Goal: Task Accomplishment & Management: Complete application form

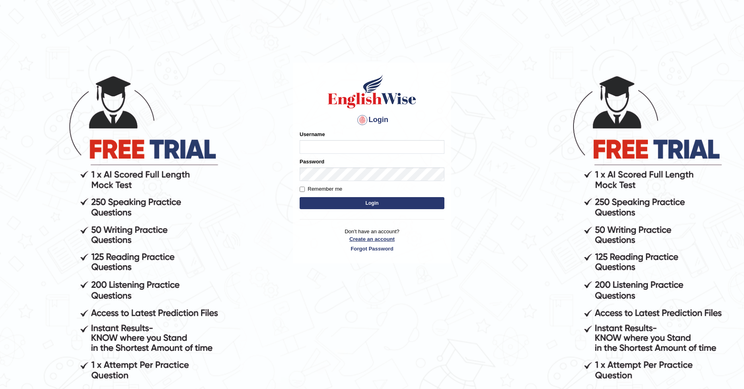
click at [379, 242] on link "Create an account" at bounding box center [371, 240] width 145 height 8
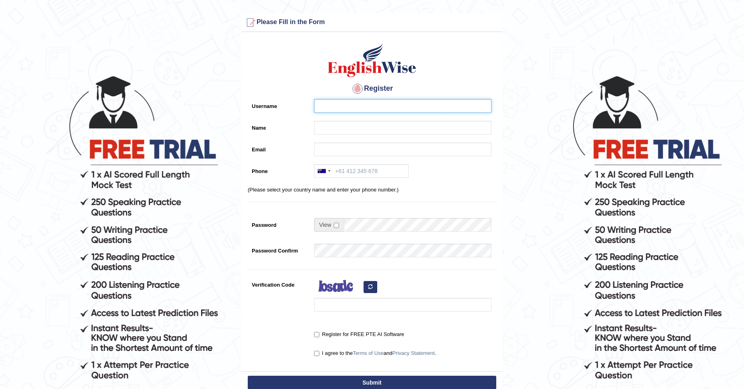
click at [360, 108] on input "Username" at bounding box center [402, 106] width 177 height 14
type input "gabrielsakala31@gmail.com"
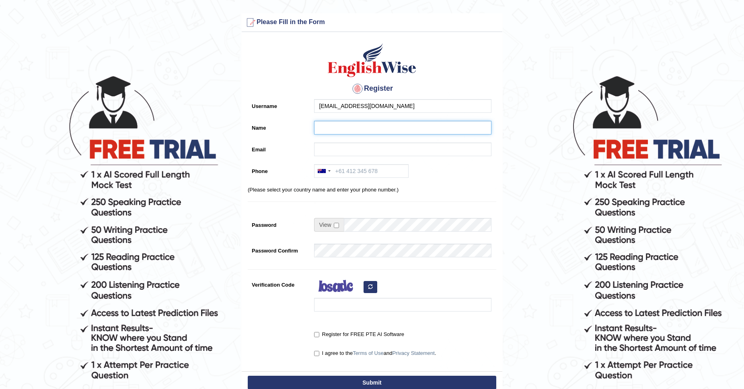
click at [346, 125] on input "Name" at bounding box center [402, 128] width 177 height 14
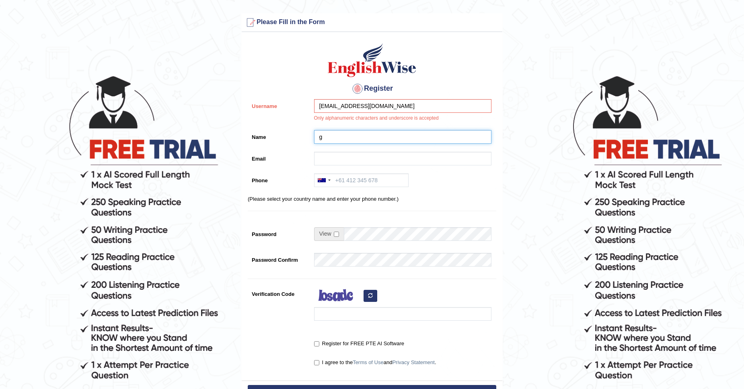
type input "g"
click at [391, 107] on input "gabrielsakala31@gmail.com" at bounding box center [402, 106] width 177 height 14
type input "g"
type input "t"
click at [321, 139] on input "g" at bounding box center [402, 137] width 177 height 14
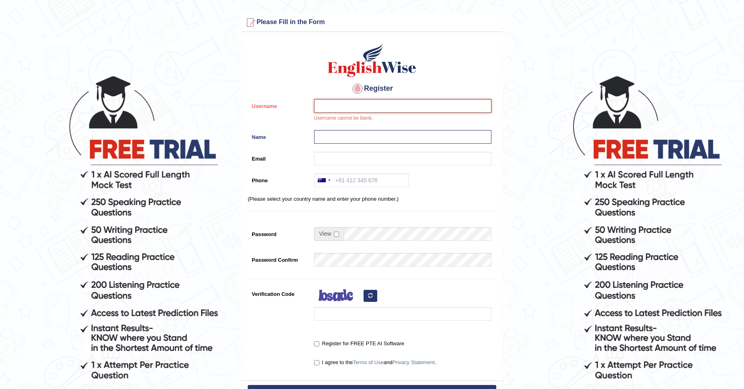
click at [318, 107] on input "Username" at bounding box center [402, 106] width 177 height 14
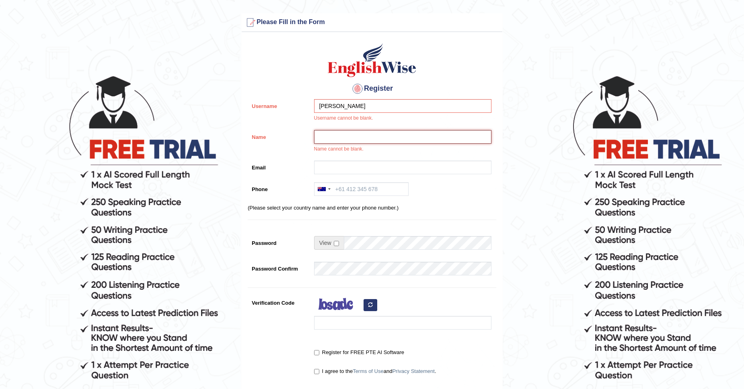
click at [351, 137] on input "Name" at bounding box center [402, 137] width 177 height 14
click at [345, 105] on input "gabriel" at bounding box center [402, 106] width 177 height 14
type input "g"
type input "Temwani"
click at [338, 138] on input "Name" at bounding box center [402, 137] width 177 height 14
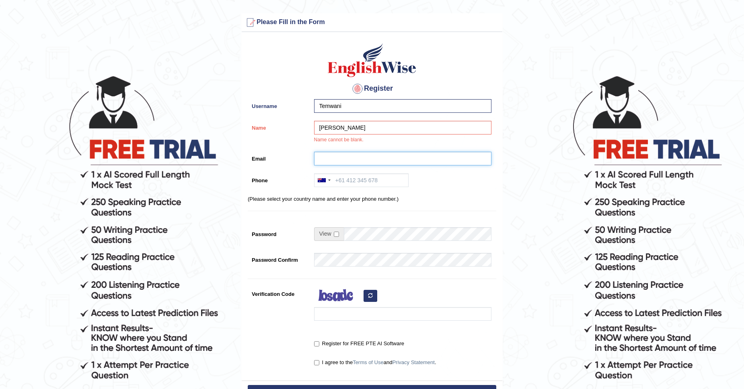
click at [328, 155] on input "Email" at bounding box center [402, 159] width 177 height 14
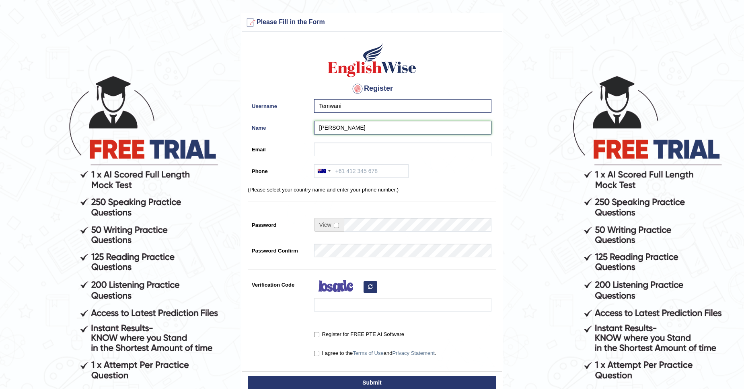
click at [322, 128] on input "gabriel sakala" at bounding box center [402, 128] width 177 height 14
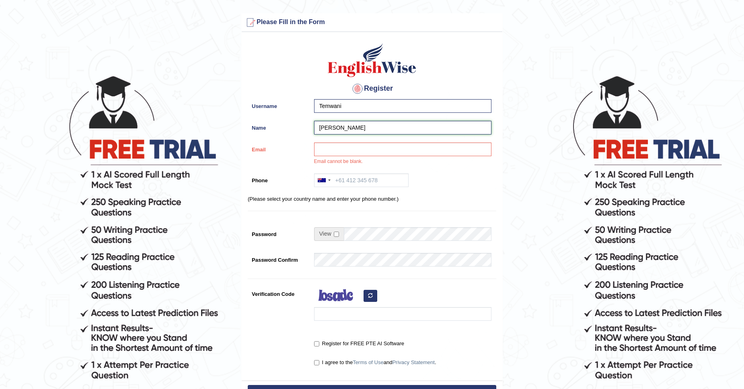
type input "Gabriel Sakala"
click at [322, 152] on input "Email" at bounding box center [402, 150] width 177 height 14
type input "G"
type input "gabrielsakala31@gmail.com"
click at [329, 181] on div at bounding box center [329, 181] width 2 height 2
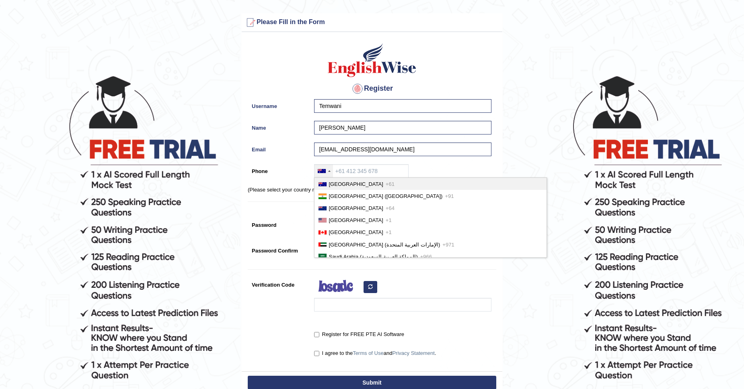
click at [385, 184] on span "+61" at bounding box center [389, 184] width 9 height 6
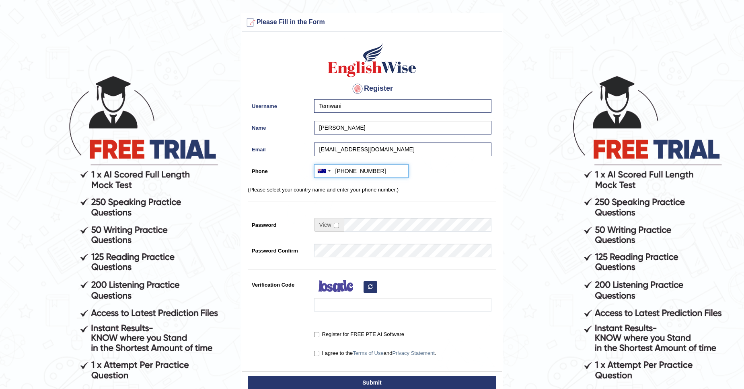
type input "+61488316528"
click at [340, 223] on span at bounding box center [329, 225] width 30 height 14
click at [340, 227] on span at bounding box center [329, 225] width 30 height 14
click at [375, 217] on div "Register Username Temwani Name Gabriel Sakala Email gabrielsakala31@gmail.com P…" at bounding box center [372, 204] width 260 height 336
click at [318, 333] on input "Register for FREE PTE AI Software" at bounding box center [316, 334] width 5 height 5
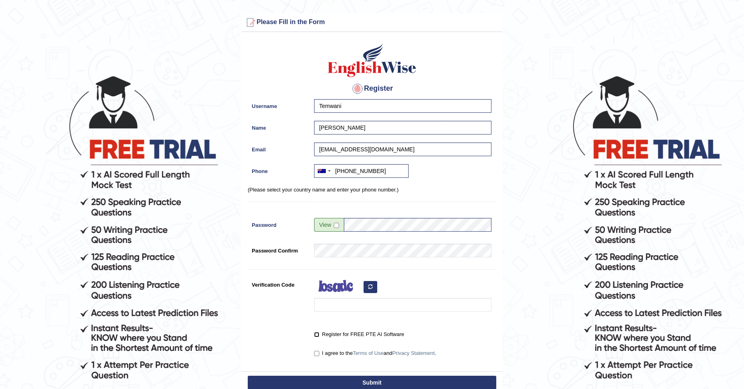
checkbox input "true"
click at [318, 354] on input "I agree to the Terms of Use and Privacy Statement ." at bounding box center [316, 353] width 5 height 5
checkbox input "true"
click at [368, 379] on button "Submit" at bounding box center [372, 383] width 248 height 14
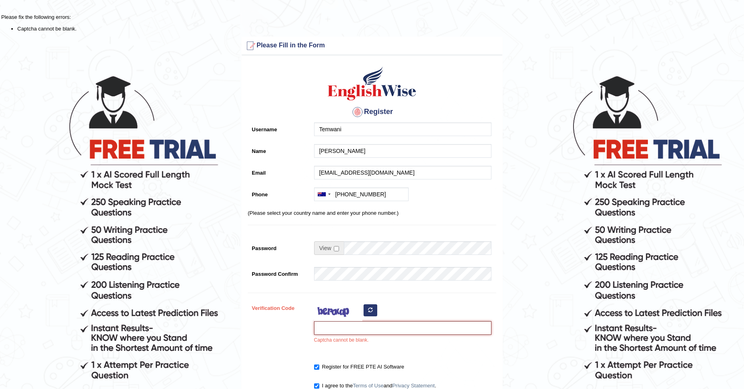
click at [328, 326] on input "Verification Code" at bounding box center [402, 329] width 177 height 14
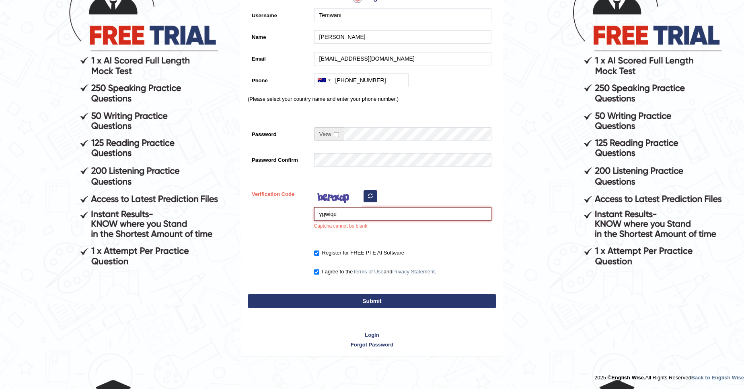
scroll to position [115, 0]
type input "ygwiqe"
click at [372, 303] on button "Submit" at bounding box center [372, 301] width 248 height 14
type input "+61488316528"
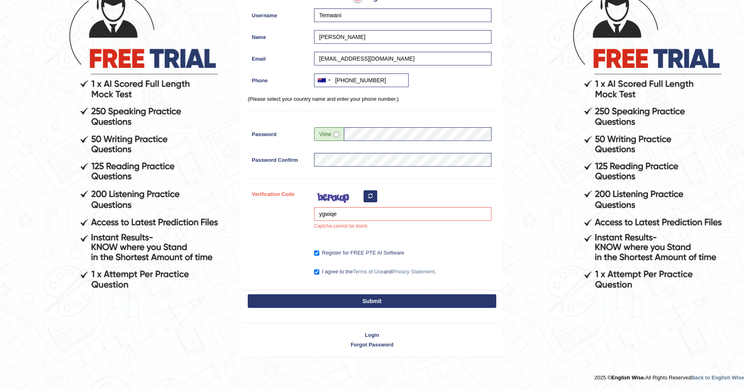
scroll to position [91, 0]
click at [372, 303] on button "Submit" at bounding box center [372, 302] width 248 height 14
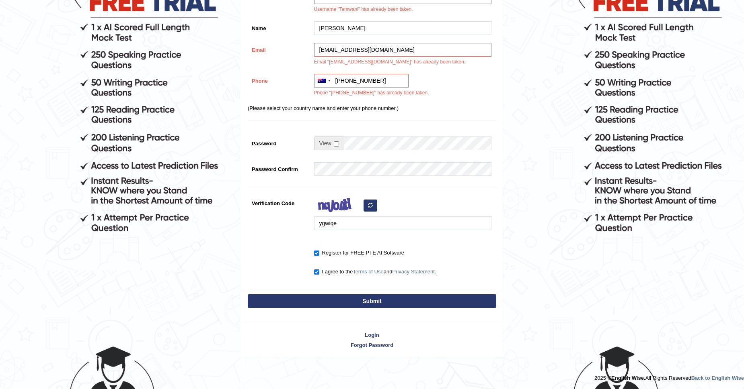
scroll to position [148, 0]
click at [375, 334] on link "Login" at bounding box center [372, 335] width 260 height 8
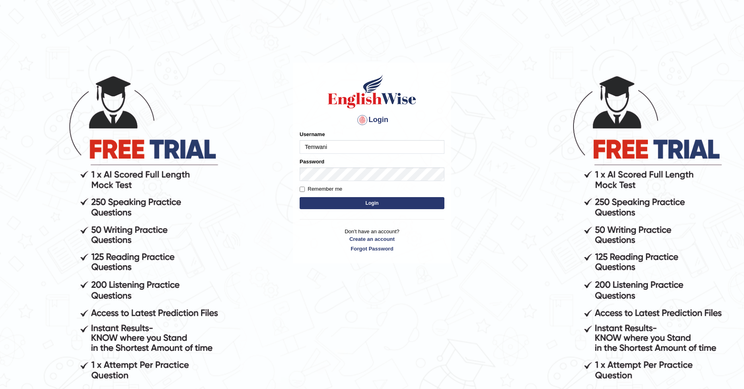
type input "Temwani"
click at [350, 200] on button "Login" at bounding box center [371, 203] width 145 height 12
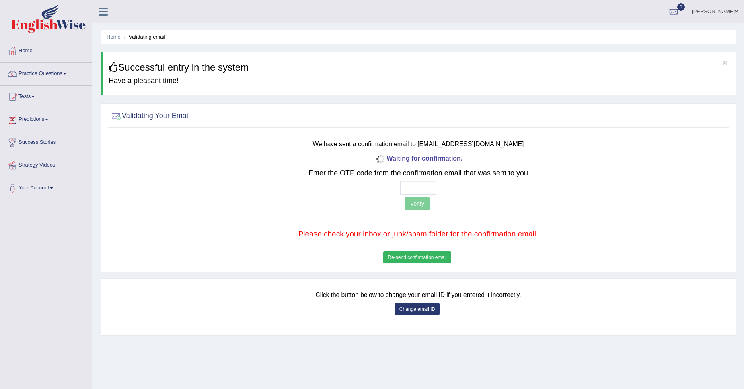
click at [409, 256] on button "Re-send confirmation email" at bounding box center [417, 258] width 68 height 12
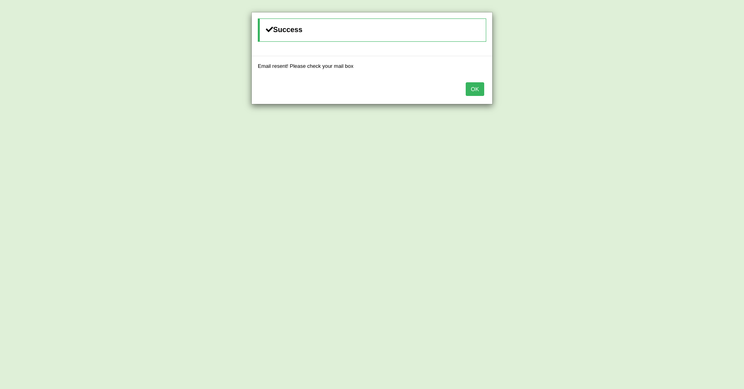
click at [483, 89] on button "OK" at bounding box center [474, 89] width 18 height 14
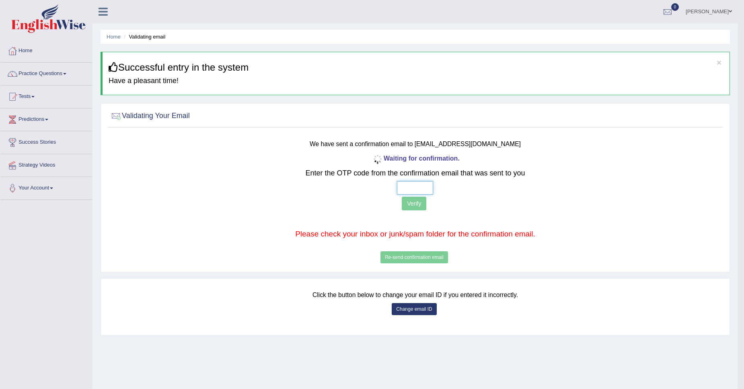
click at [415, 183] on input "text" at bounding box center [415, 188] width 36 height 14
type input "1 3 1 5"
click at [419, 201] on button "Verify" at bounding box center [414, 204] width 25 height 14
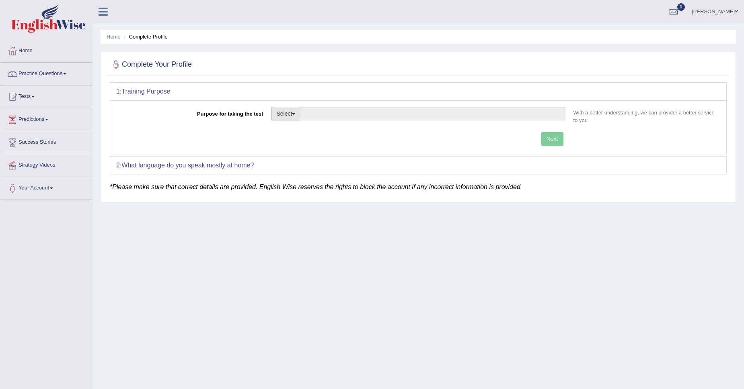
click at [291, 109] on button "Select" at bounding box center [285, 114] width 29 height 14
click at [299, 141] on link "Permanent Residency" at bounding box center [308, 141] width 72 height 10
type input "Permanent Residency"
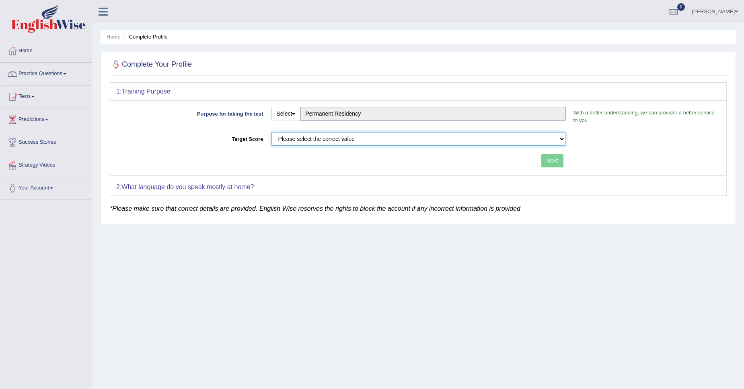
click at [561, 140] on select "Please select the correct value 50 (6 bands) 58 (6.5 bands) 65 (7 bands) 79 (8 …" at bounding box center [418, 139] width 294 height 14
select select "79"
click at [271, 132] on select "Please select the correct value 50 (6 bands) 58 (6.5 bands) 65 (7 bands) 79 (8 …" at bounding box center [418, 139] width 294 height 14
click at [554, 162] on button "Next" at bounding box center [552, 161] width 22 height 14
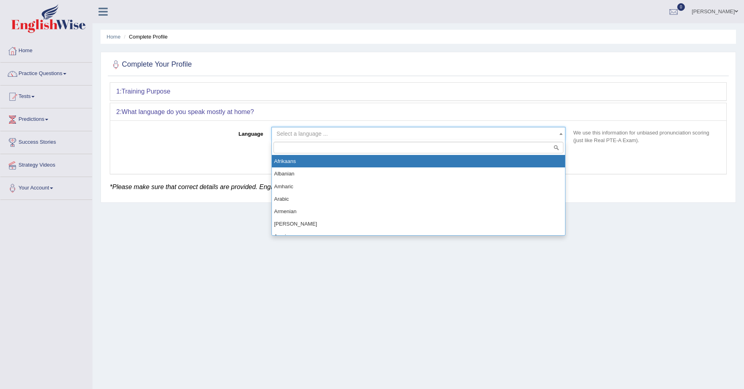
click at [562, 134] on b at bounding box center [560, 134] width 3 height 2
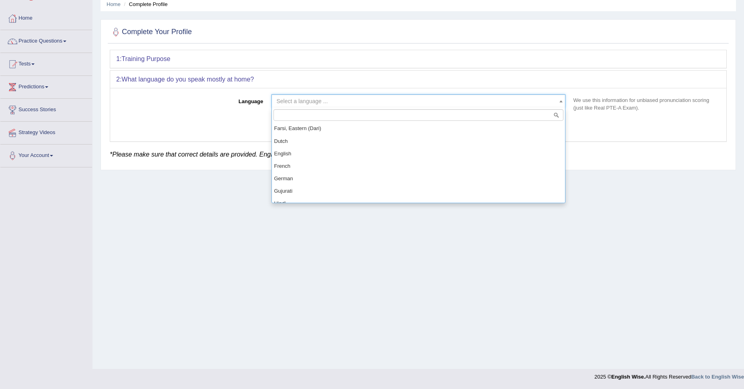
scroll to position [250, 0]
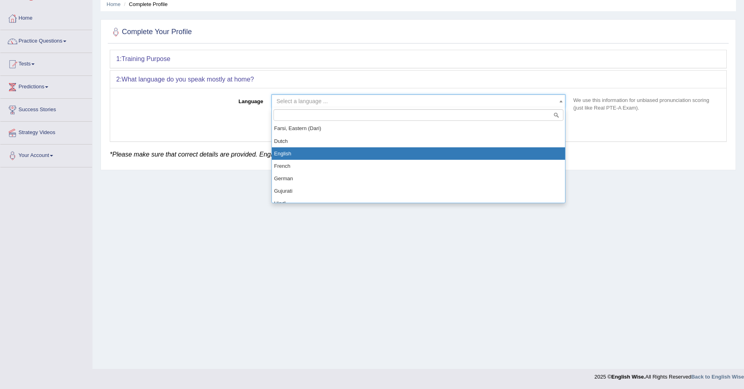
select select "English"
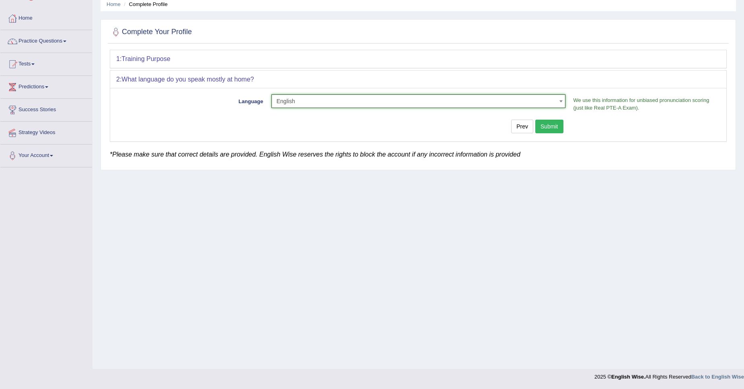
click at [548, 130] on button "Submit" at bounding box center [549, 127] width 28 height 14
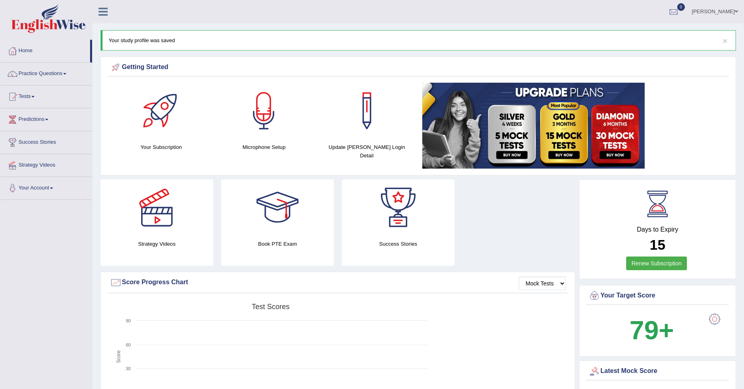
click at [64, 71] on link "Practice Questions" at bounding box center [46, 73] width 92 height 20
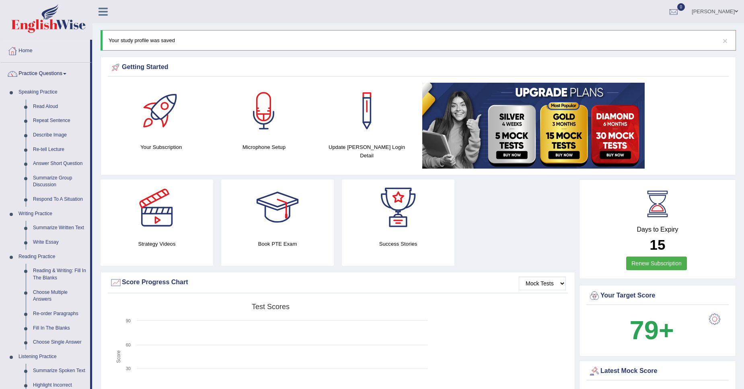
click at [733, 10] on link "[PERSON_NAME]" at bounding box center [714, 10] width 58 height 21
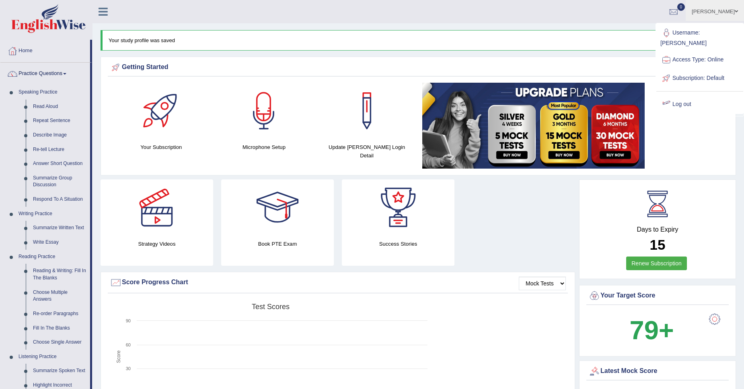
click at [687, 95] on link "Log out" at bounding box center [699, 104] width 87 height 18
